Goal: Information Seeking & Learning: Learn about a topic

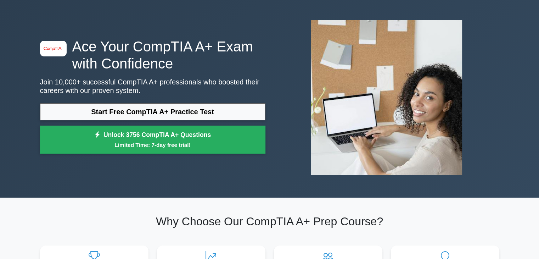
scroll to position [26, 0]
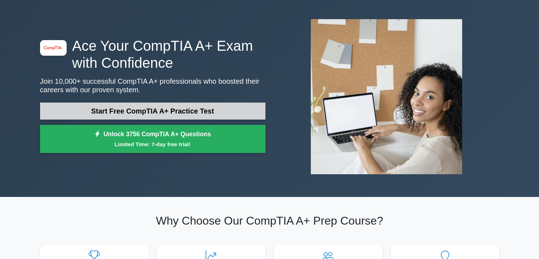
click at [177, 105] on link "Start Free CompTIA A+ Practice Test" at bounding box center [152, 110] width 225 height 17
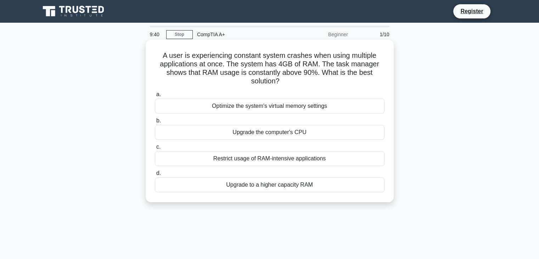
click at [224, 183] on div "Upgrade to a higher capacity RAM" at bounding box center [270, 184] width 230 height 15
click at [155, 175] on input "d. Upgrade to a higher capacity RAM" at bounding box center [155, 173] width 0 height 5
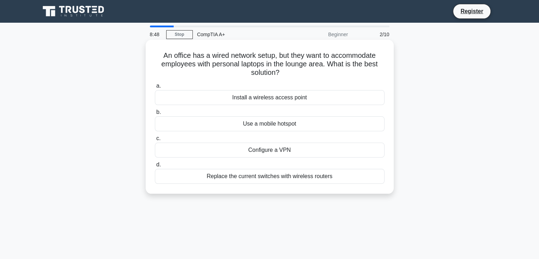
click at [254, 153] on div "Configure a VPN" at bounding box center [270, 149] width 230 height 15
click at [155, 141] on input "c. Configure a VPN" at bounding box center [155, 138] width 0 height 5
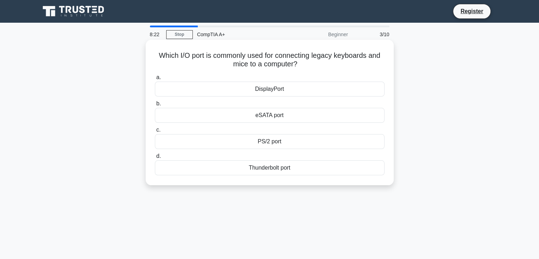
click at [262, 119] on div "eSATA port" at bounding box center [270, 115] width 230 height 15
click at [155, 106] on input "b. eSATA port" at bounding box center [155, 103] width 0 height 5
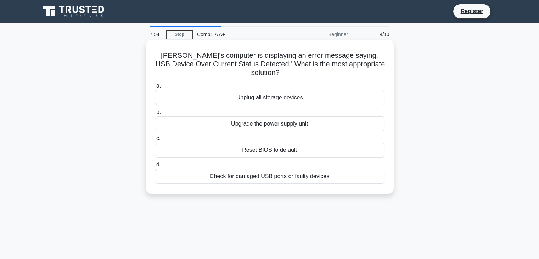
click at [258, 169] on div "Check for damaged USB ports or faulty devices" at bounding box center [270, 176] width 230 height 15
click at [155, 167] on input "d. Check for damaged USB ports or faulty devices" at bounding box center [155, 164] width 0 height 5
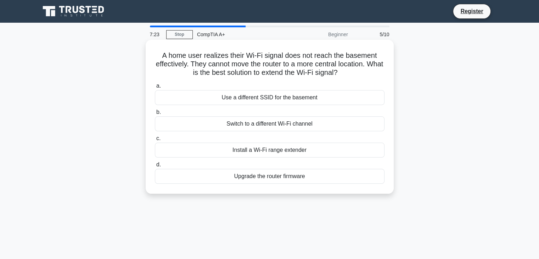
click at [263, 175] on div "Upgrade the router firmware" at bounding box center [270, 176] width 230 height 15
click at [155, 167] on input "d. Upgrade the router firmware" at bounding box center [155, 164] width 0 height 5
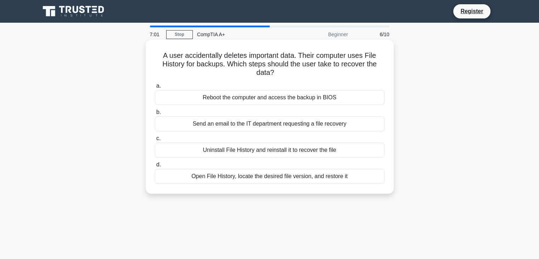
click at [276, 99] on div "Reboot the computer and access the backup in BIOS" at bounding box center [270, 97] width 230 height 15
click at [155, 88] on input "a. Reboot the computer and access the backup in BIOS" at bounding box center [155, 86] width 0 height 5
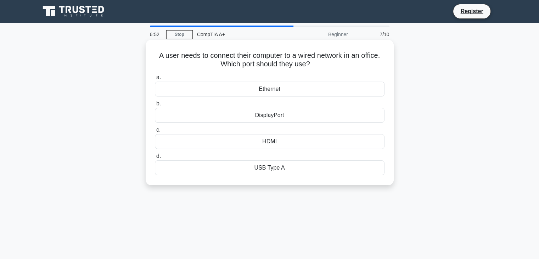
click at [278, 91] on div "Ethernet" at bounding box center [270, 89] width 230 height 15
click at [155, 80] on input "a. Ethernet" at bounding box center [155, 77] width 0 height 5
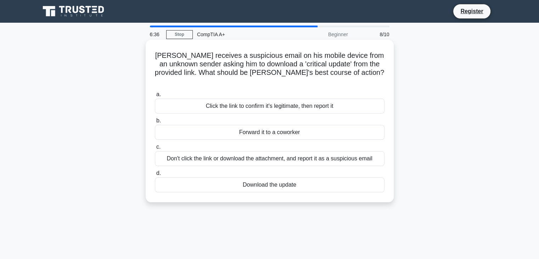
click at [267, 156] on div "Don't click the link or download the attachment, and report it as a suspicious …" at bounding box center [270, 158] width 230 height 15
click at [155, 149] on input "c. Don't click the link or download the attachment, and report it as a suspicio…" at bounding box center [155, 147] width 0 height 5
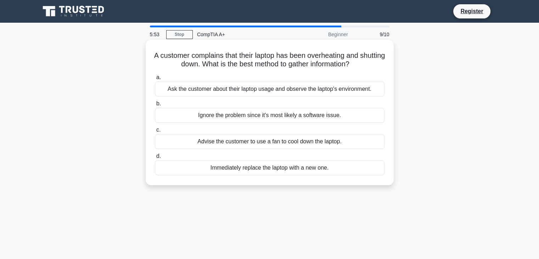
click at [290, 89] on div "Ask the customer about their laptop usage and observe the laptop's environment." at bounding box center [270, 89] width 230 height 15
click at [155, 80] on input "a. Ask the customer about their laptop usage and observe the laptop's environme…" at bounding box center [155, 77] width 0 height 5
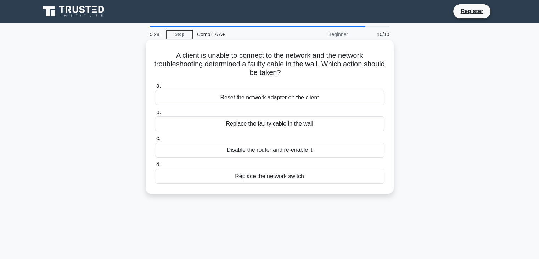
click at [285, 153] on div "Disable the router and re-enable it" at bounding box center [270, 149] width 230 height 15
click at [155, 141] on input "c. Disable the router and re-enable it" at bounding box center [155, 138] width 0 height 5
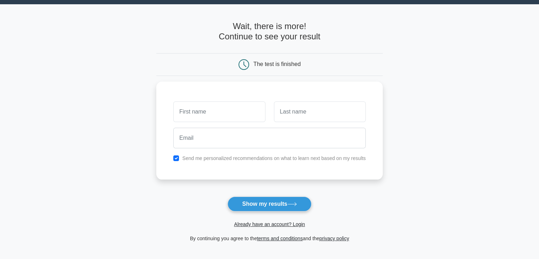
scroll to position [21, 0]
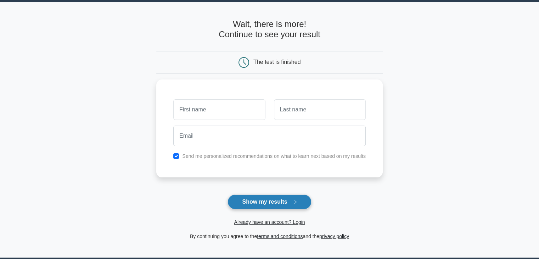
click at [276, 199] on button "Show my results" at bounding box center [270, 201] width 84 height 15
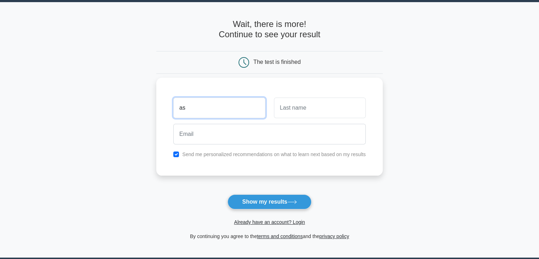
type input "Ashonte"
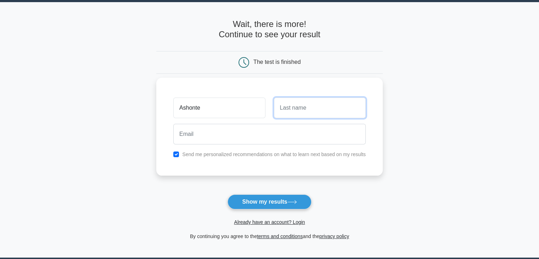
click at [303, 98] on input "text" at bounding box center [320, 107] width 92 height 21
type input "Green"
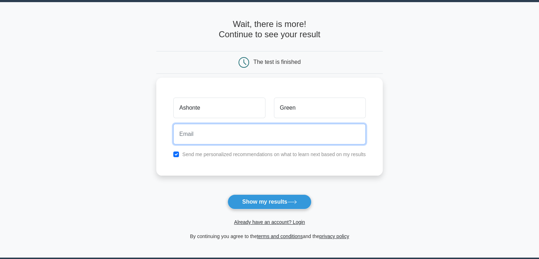
click at [291, 134] on input "email" at bounding box center [269, 134] width 192 height 21
type input "ashonte013@gmail.com"
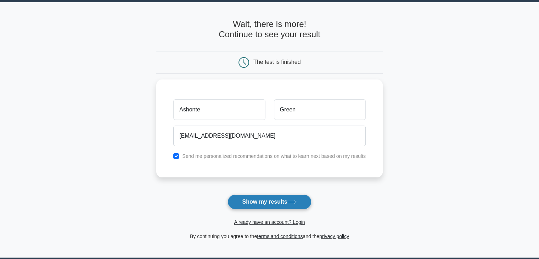
click at [251, 194] on button "Show my results" at bounding box center [270, 201] width 84 height 15
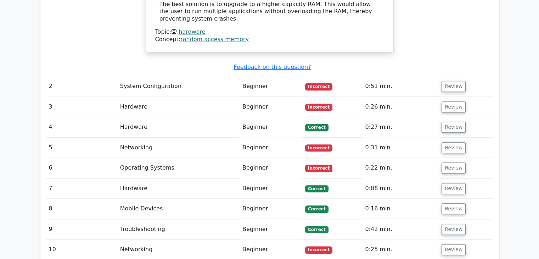
scroll to position [771, 0]
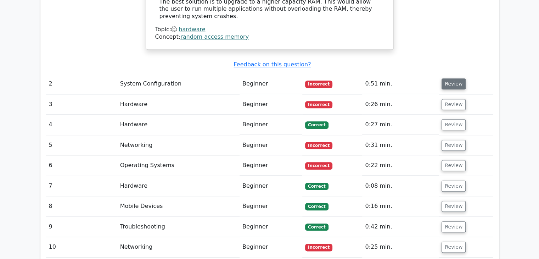
click at [449, 78] on button "Review" at bounding box center [454, 83] width 24 height 11
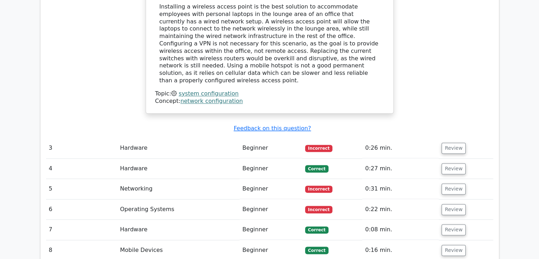
scroll to position [1024, 0]
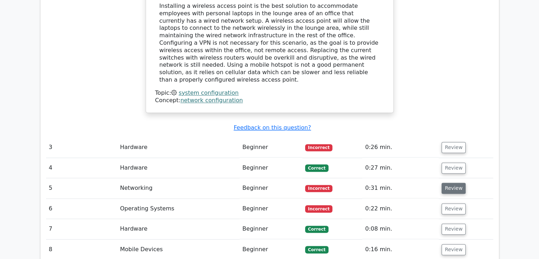
click at [457, 183] on button "Review" at bounding box center [454, 188] width 24 height 11
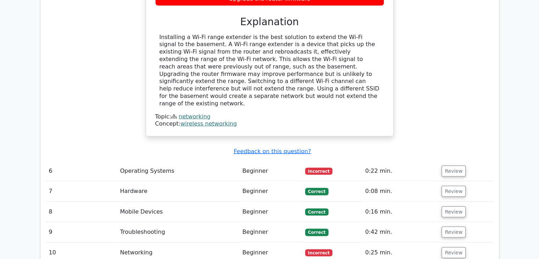
scroll to position [1364, 0]
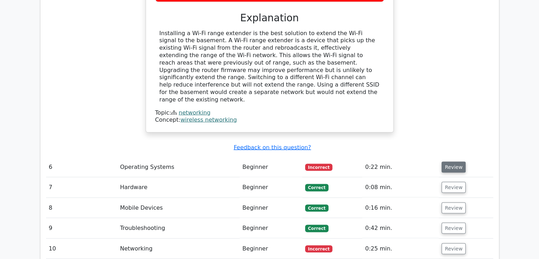
click at [456, 162] on button "Review" at bounding box center [454, 167] width 24 height 11
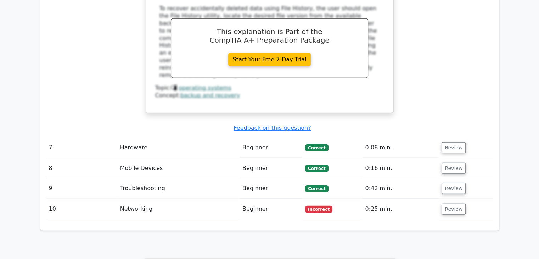
scroll to position [1698, 0]
click at [458, 203] on button "Review" at bounding box center [454, 208] width 24 height 11
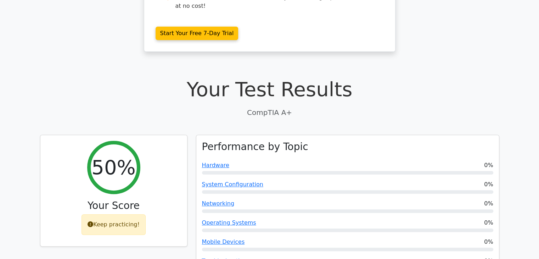
scroll to position [0, 0]
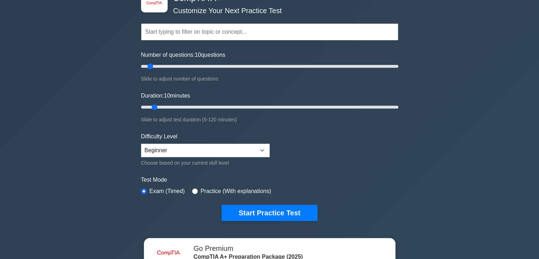
scroll to position [47, 0]
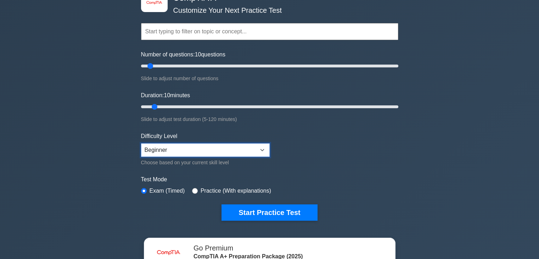
click at [256, 152] on select "Beginner Intermediate Expert" at bounding box center [205, 149] width 129 height 13
click at [260, 125] on form "Topics Hardware Operating Systems Networking Security Troubleshooting Mobile De…" at bounding box center [269, 110] width 257 height 219
drag, startPoint x: 209, startPoint y: 145, endPoint x: 196, endPoint y: 171, distance: 29.3
click at [196, 171] on form "Topics Hardware Operating Systems Networking Security Troubleshooting Mobile De…" at bounding box center [269, 110] width 257 height 219
click at [141, 143] on select "Beginner Intermediate Expert" at bounding box center [205, 149] width 129 height 13
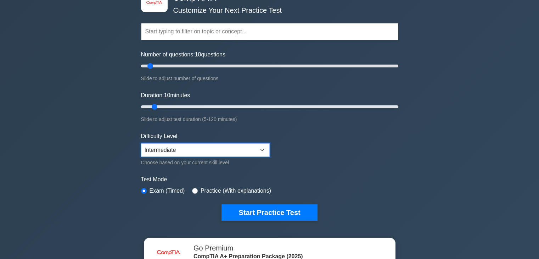
click at [202, 151] on select "Beginner Intermediate Expert" at bounding box center [205, 149] width 129 height 13
select select "beginner"
click at [141, 143] on select "Beginner Intermediate Expert" at bounding box center [205, 149] width 129 height 13
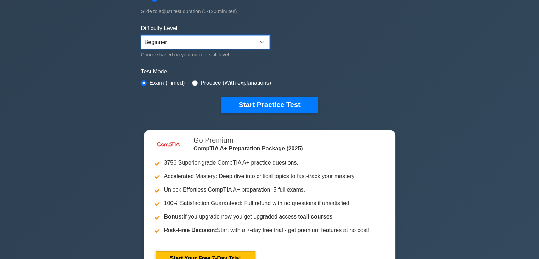
scroll to position [162, 0]
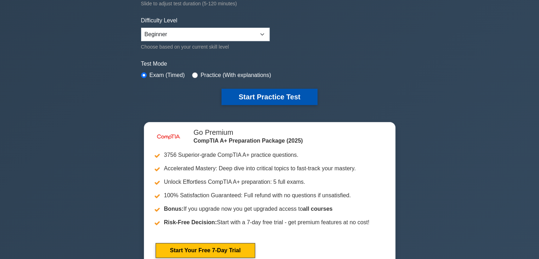
click at [248, 98] on button "Start Practice Test" at bounding box center [270, 97] width 96 height 16
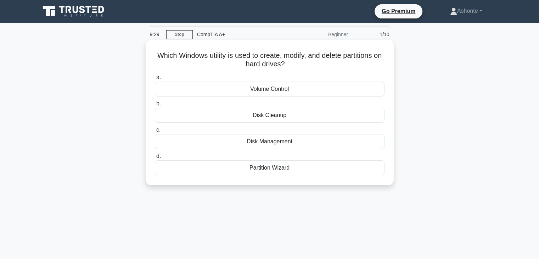
click at [244, 167] on div "Partition Wizard" at bounding box center [270, 167] width 230 height 15
click at [155, 158] on input "d. Partition Wizard" at bounding box center [155, 156] width 0 height 5
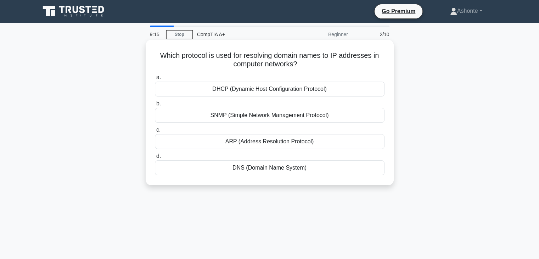
click at [257, 86] on div "DHCP (Dynamic Host Configuration Protocol)" at bounding box center [270, 89] width 230 height 15
click at [155, 80] on input "a. DHCP (Dynamic Host Configuration Protocol)" at bounding box center [155, 77] width 0 height 5
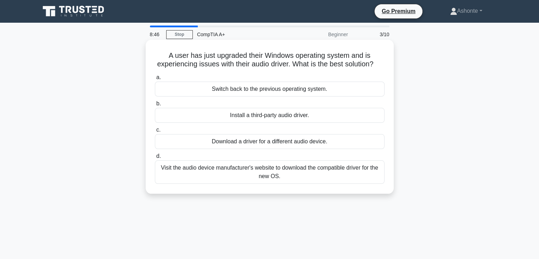
click at [244, 184] on div "Visit the audio device manufacturer's website to download the compatible driver…" at bounding box center [270, 171] width 230 height 23
click at [155, 158] on input "d. Visit the audio device manufacturer's website to download the compatible dri…" at bounding box center [155, 156] width 0 height 5
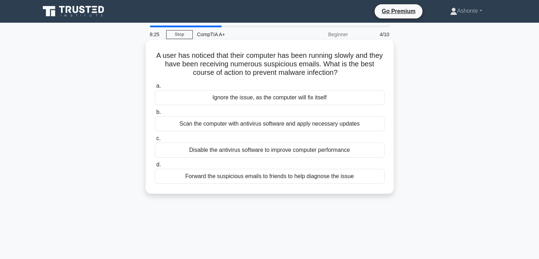
click at [253, 124] on div "Scan the computer with antivirus software and apply necessary updates" at bounding box center [270, 123] width 230 height 15
click at [155, 114] on input "b. Scan the computer with antivirus software and apply necessary updates" at bounding box center [155, 112] width 0 height 5
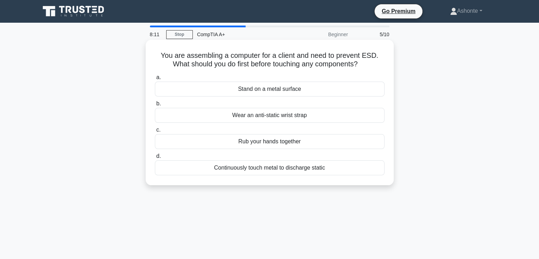
click at [257, 115] on div "Wear an anti-static wrist strap" at bounding box center [270, 115] width 230 height 15
click at [155, 106] on input "b. Wear an anti-static wrist strap" at bounding box center [155, 103] width 0 height 5
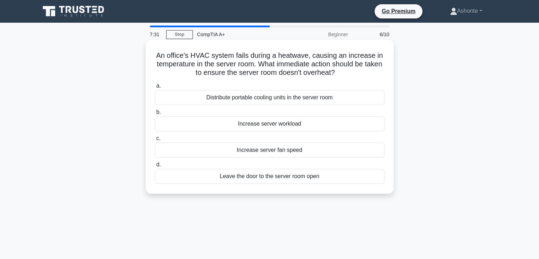
click at [267, 101] on div "Distribute portable cooling units in the server room" at bounding box center [270, 97] width 230 height 15
click at [155, 88] on input "a. Distribute portable cooling units in the server room" at bounding box center [155, 86] width 0 height 5
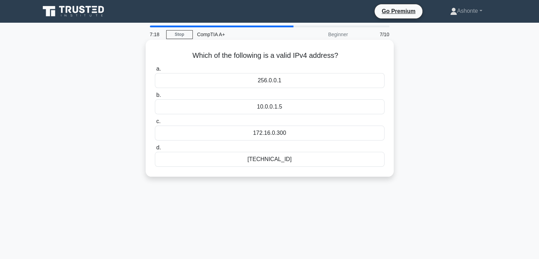
click at [269, 159] on div "192.168.0.1" at bounding box center [270, 159] width 230 height 15
click at [155, 150] on input "d. 192.168.0.1" at bounding box center [155, 147] width 0 height 5
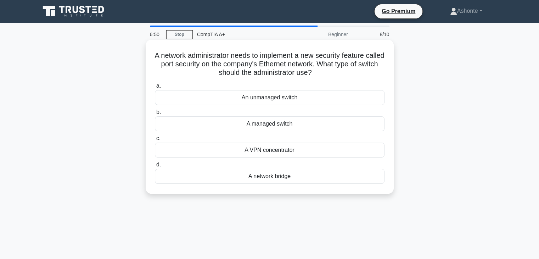
click at [267, 125] on div "A managed switch" at bounding box center [270, 123] width 230 height 15
click at [155, 114] on input "b. A managed switch" at bounding box center [155, 112] width 0 height 5
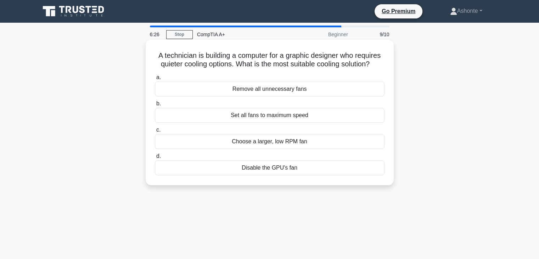
click at [268, 144] on div "Choose a larger, low RPM fan" at bounding box center [270, 141] width 230 height 15
click at [155, 132] on input "c. Choose a larger, low RPM fan" at bounding box center [155, 130] width 0 height 5
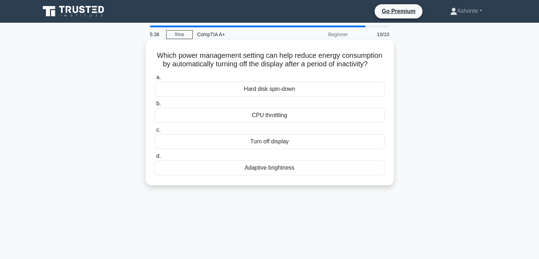
click at [270, 149] on div "Turn off display" at bounding box center [270, 141] width 230 height 15
click at [155, 132] on input "c. Turn off display" at bounding box center [155, 130] width 0 height 5
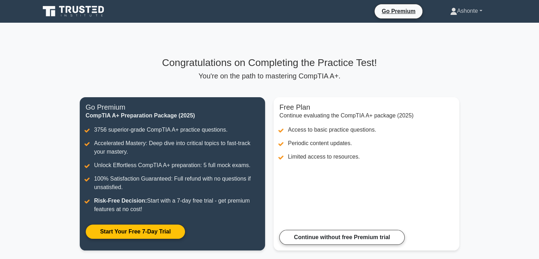
click at [480, 11] on link "Ashonte" at bounding box center [466, 11] width 66 height 14
click at [451, 27] on link "Profile" at bounding box center [462, 27] width 56 height 11
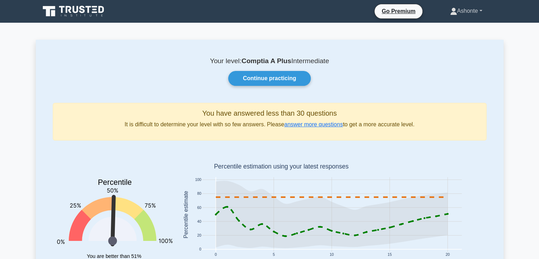
click at [450, 12] on icon at bounding box center [453, 11] width 7 height 7
click at [367, 47] on div "Your level: Comptia A Plus Intermediate Continue practicing You have answered l…" at bounding box center [270, 175] width 468 height 271
